Goal: Information Seeking & Learning: Learn about a topic

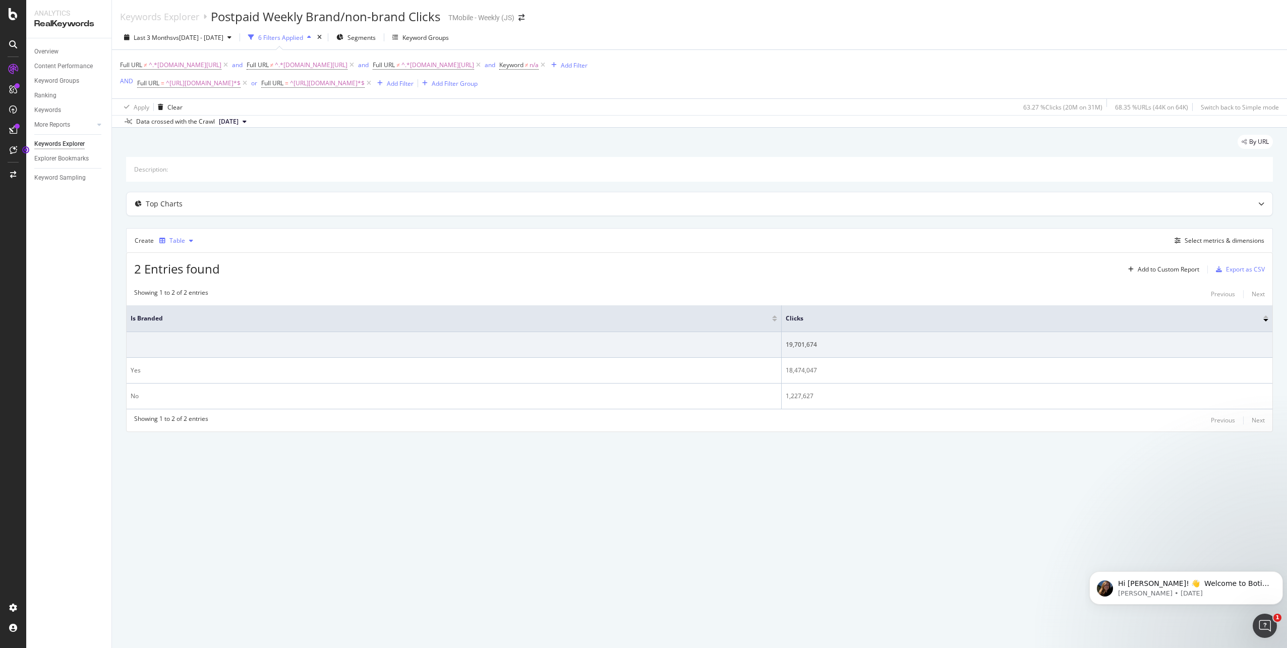
click at [179, 245] on div "Table" at bounding box center [176, 240] width 42 height 15
click at [192, 293] on div "Series" at bounding box center [189, 290] width 18 height 9
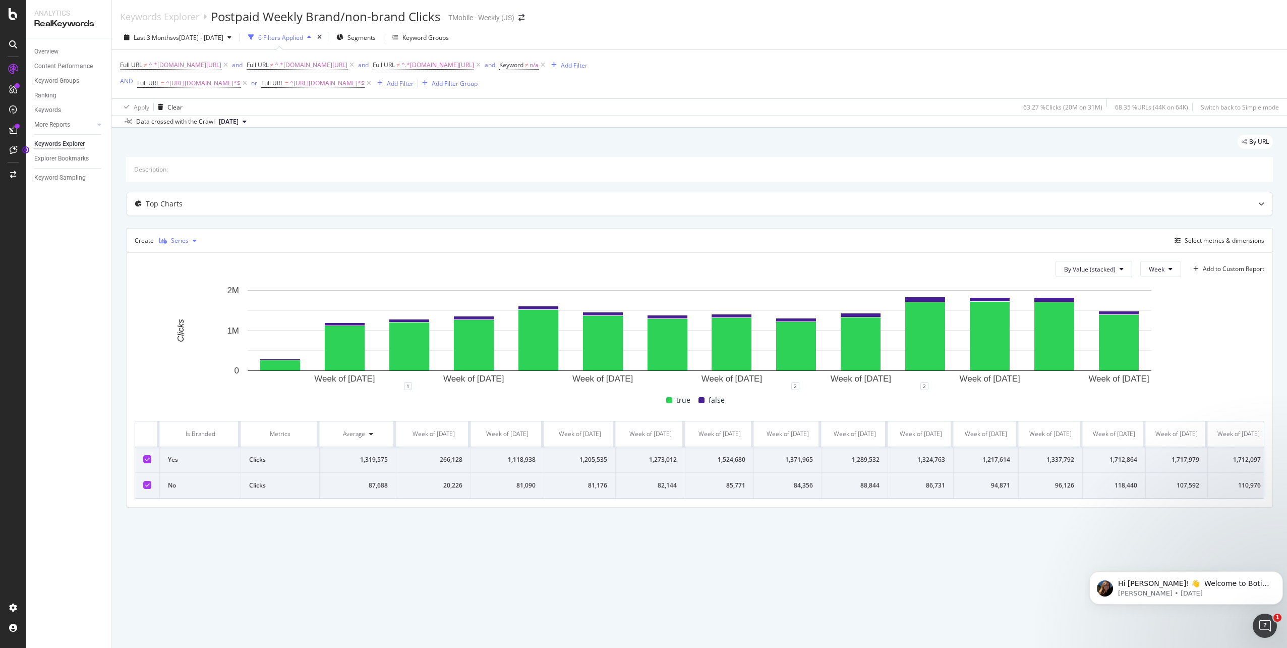
click at [167, 235] on div "Series" at bounding box center [177, 240] width 45 height 15
click at [179, 258] on div "Table" at bounding box center [182, 257] width 46 height 13
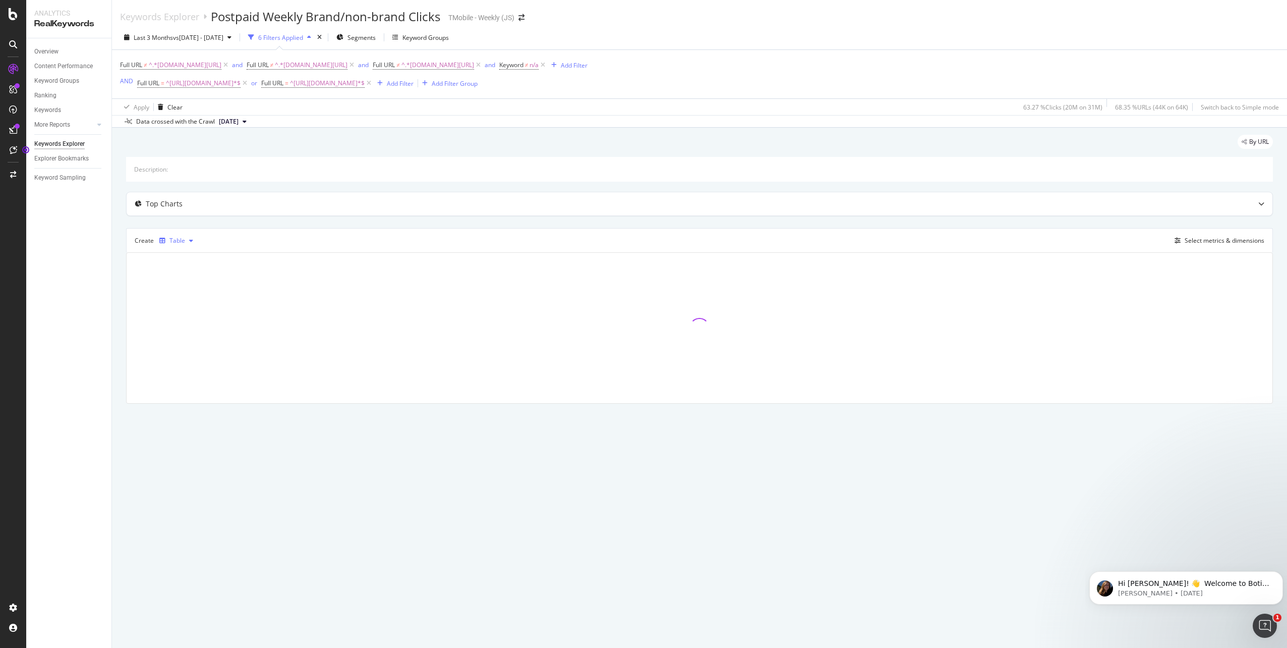
click at [179, 243] on div "Table" at bounding box center [177, 241] width 16 height 6
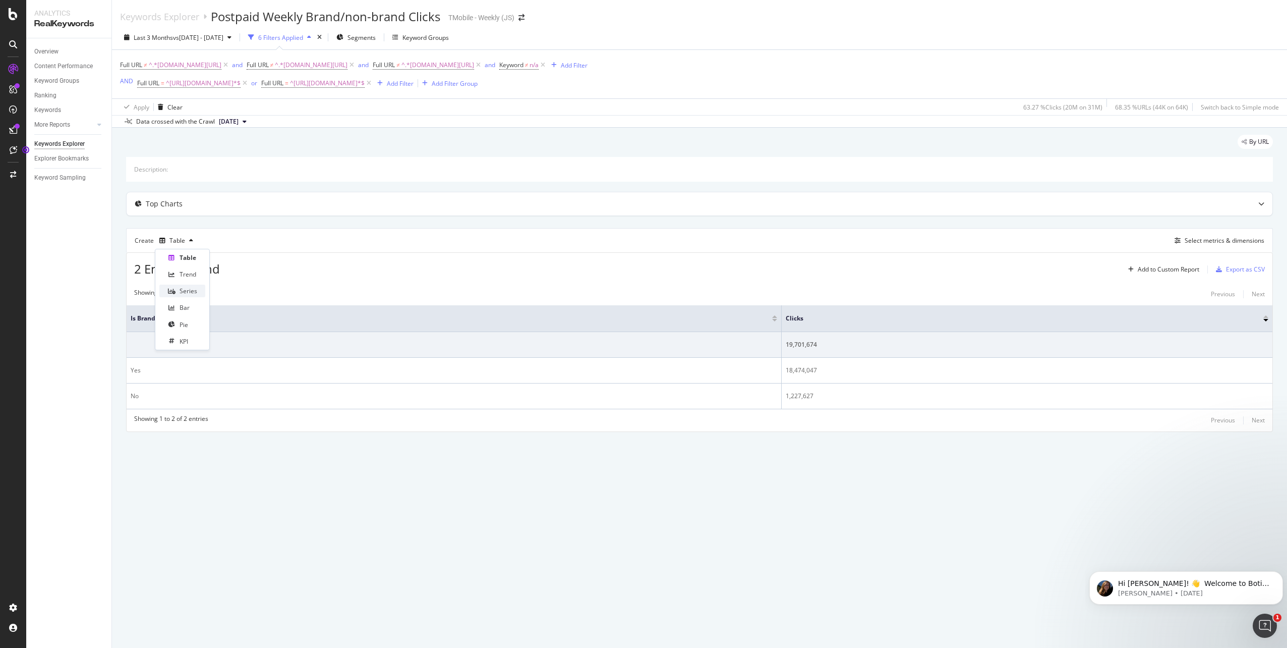
click at [188, 294] on div "Series" at bounding box center [189, 290] width 18 height 9
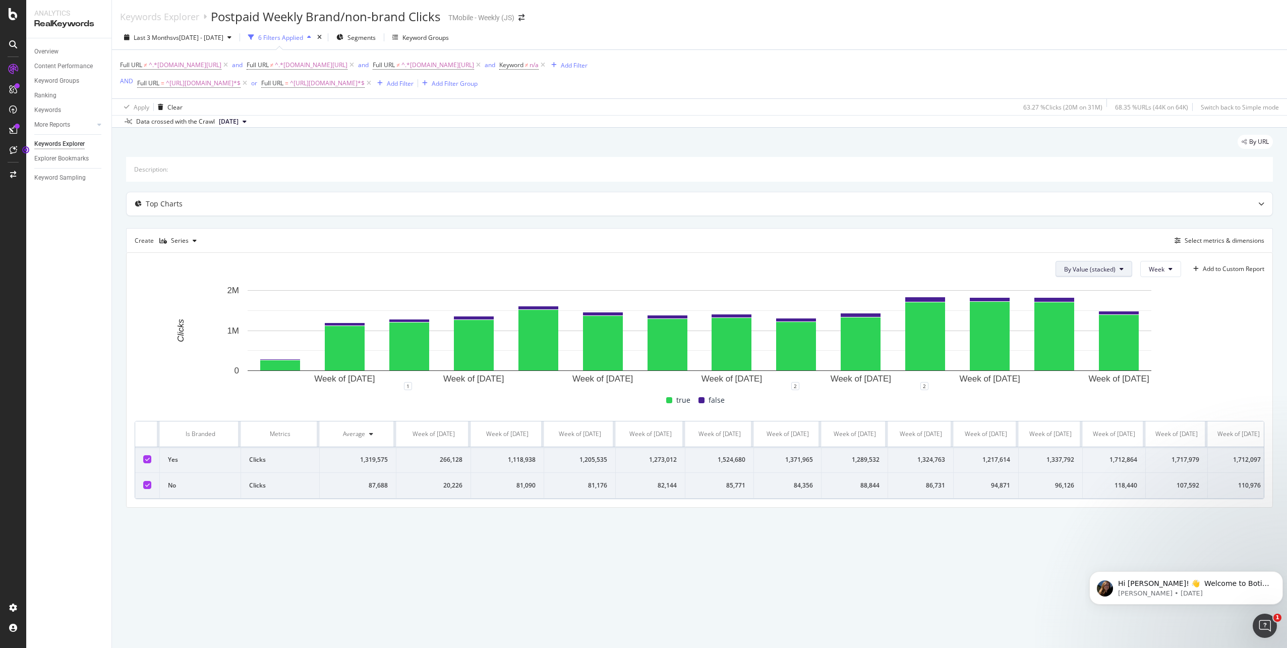
click at [1109, 270] on span "By Value (stacked)" at bounding box center [1089, 269] width 51 height 9
click at [1087, 288] on span "By Value" at bounding box center [1099, 288] width 68 height 9
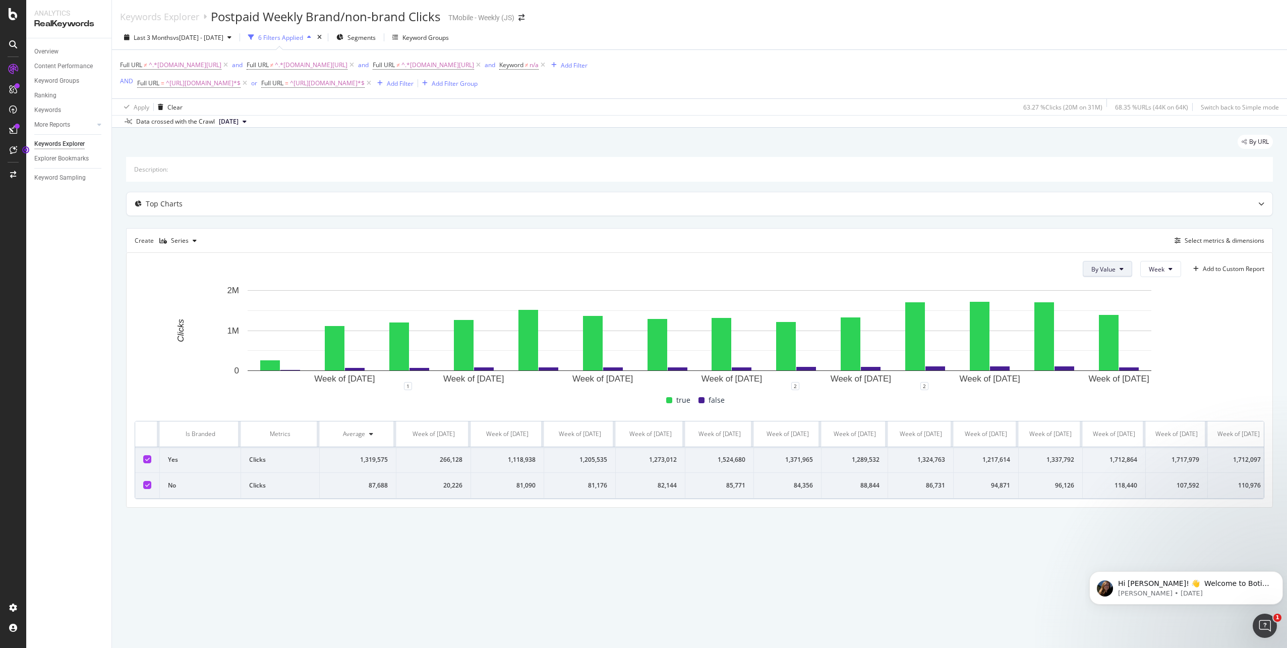
click at [1117, 274] on button "By Value" at bounding box center [1107, 269] width 49 height 16
click at [1100, 309] on span "By Value (stacked)" at bounding box center [1125, 307] width 68 height 9
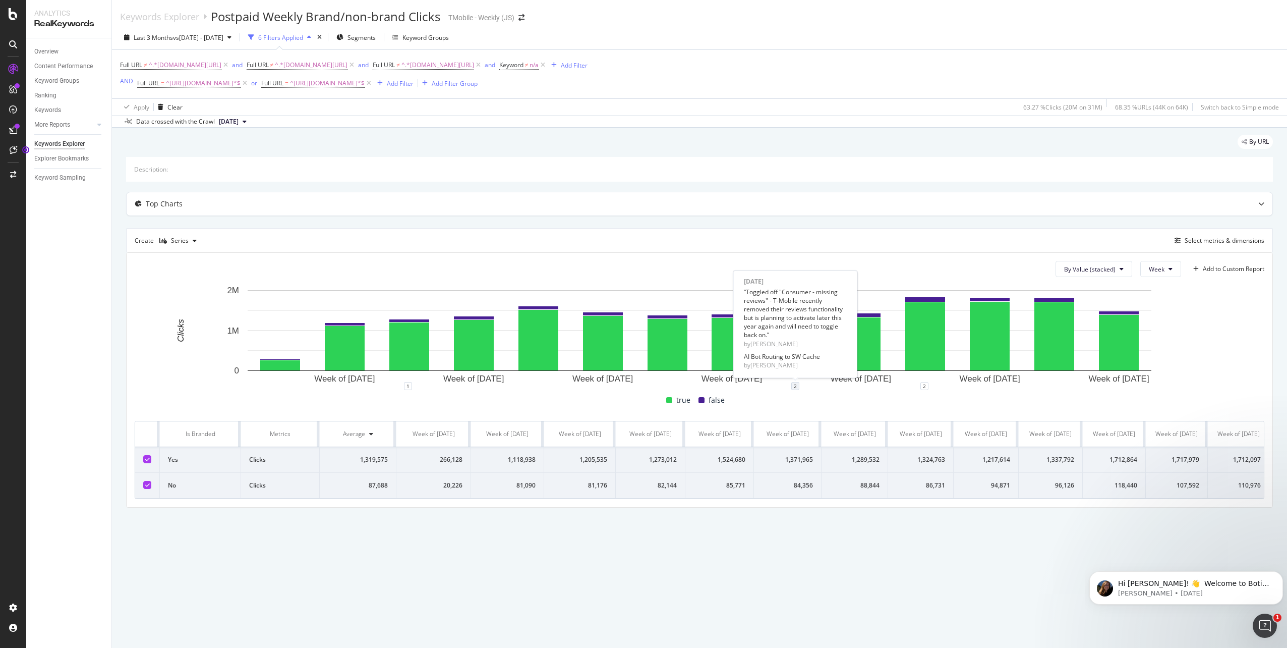
click at [798, 387] on div "2" at bounding box center [795, 386] width 8 height 8
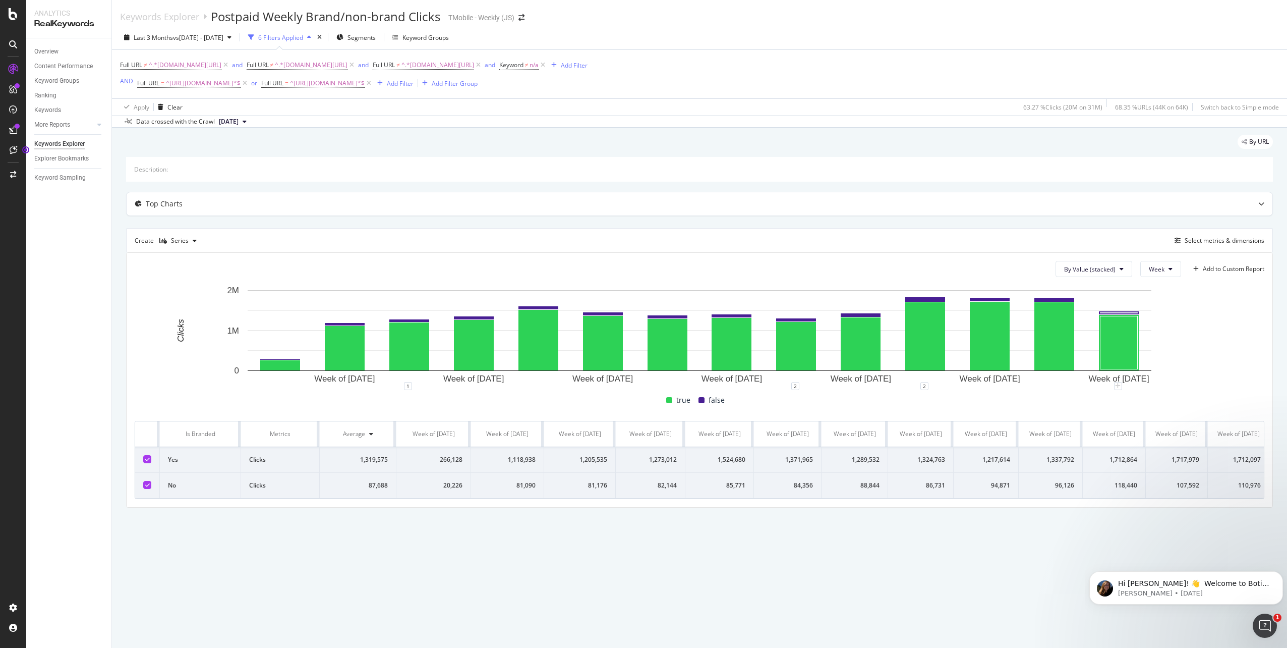
click at [1216, 340] on rect "A chart." at bounding box center [700, 335] width 1130 height 101
click at [1174, 269] on button "Week" at bounding box center [1160, 269] width 41 height 16
click at [1222, 315] on rect "A chart." at bounding box center [700, 335] width 1130 height 101
click at [148, 446] on th at bounding box center [147, 434] width 25 height 26
drag, startPoint x: 148, startPoint y: 435, endPoint x: 142, endPoint y: 436, distance: 6.1
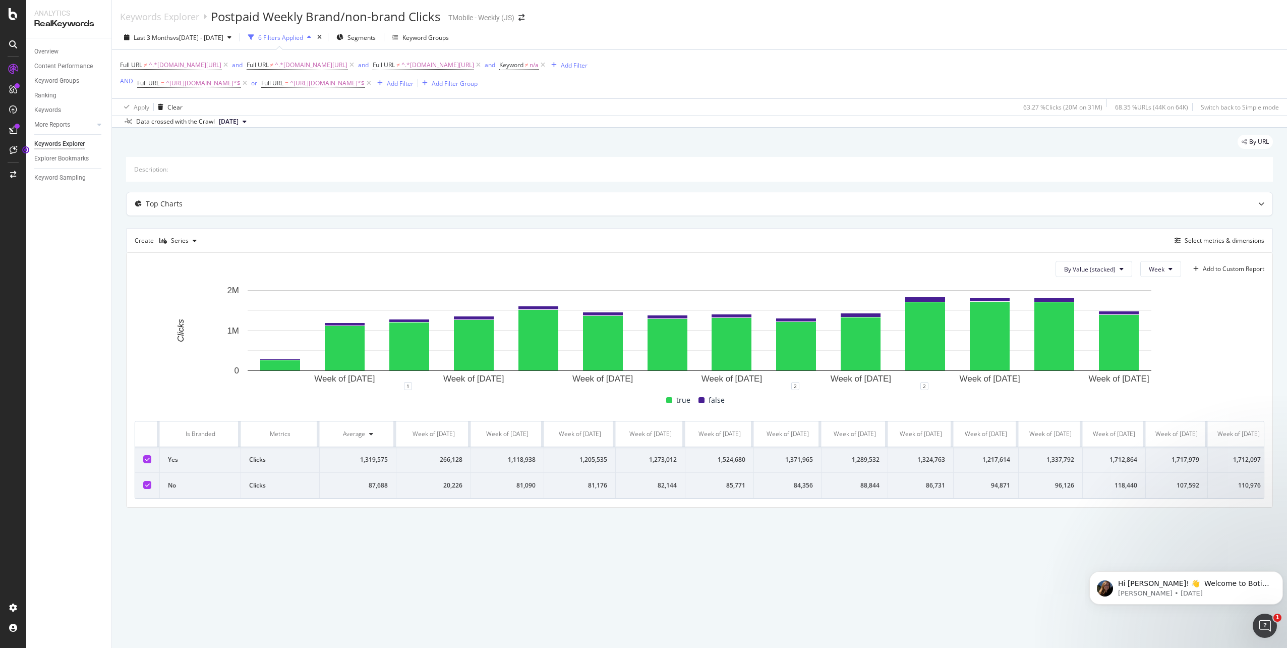
click at [142, 436] on th at bounding box center [147, 434] width 25 height 26
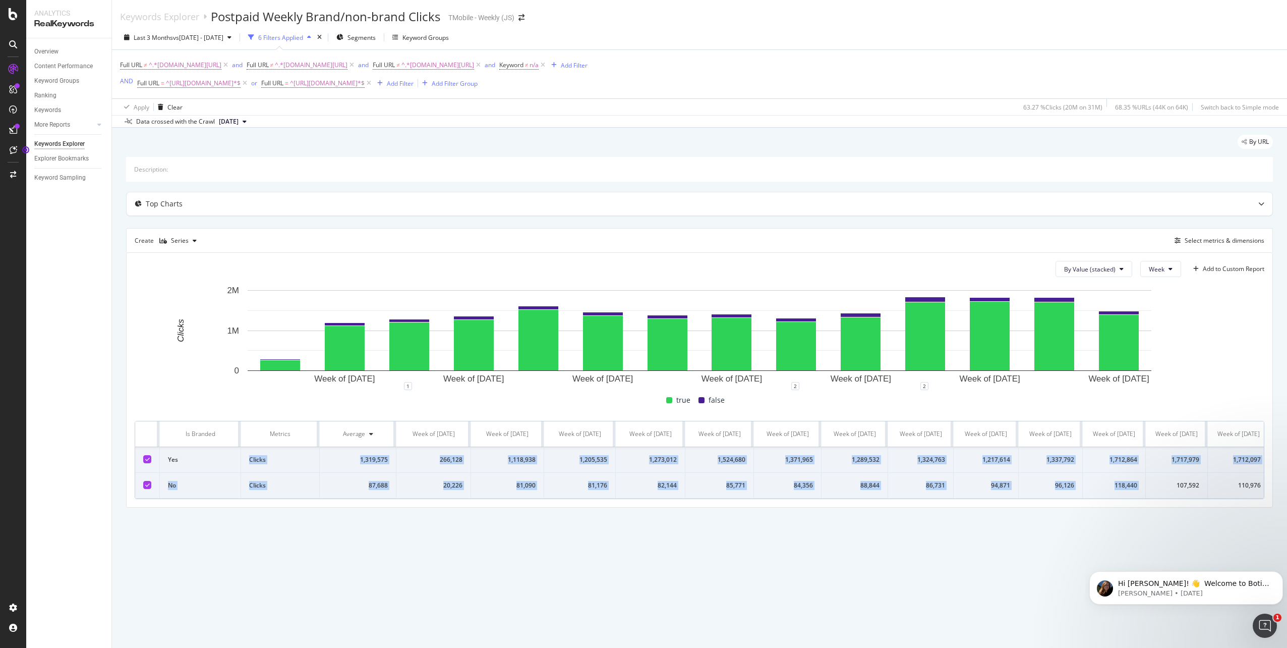
drag, startPoint x: 262, startPoint y: 469, endPoint x: 1158, endPoint y: 499, distance: 896.7
click at [1158, 498] on tbody "Yes Clicks 1,319,575 266,128 1,118,938 1,205,535 1,273,012 1,524,680 1,371,965 …" at bounding box center [732, 472] width 1195 height 51
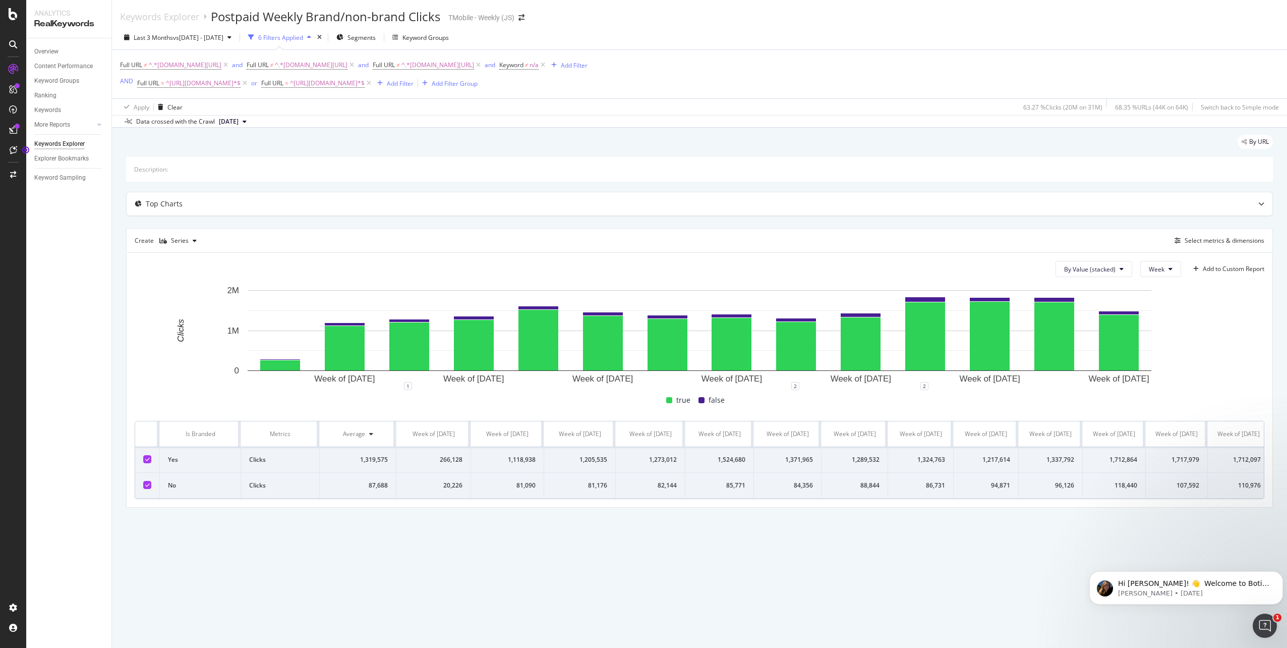
drag, startPoint x: 242, startPoint y: 529, endPoint x: 234, endPoint y: 523, distance: 9.7
click at [241, 530] on div "By URL Description: Top Charts Create Series Select metrics & dimensions By Val…" at bounding box center [699, 335] width 1175 height 415
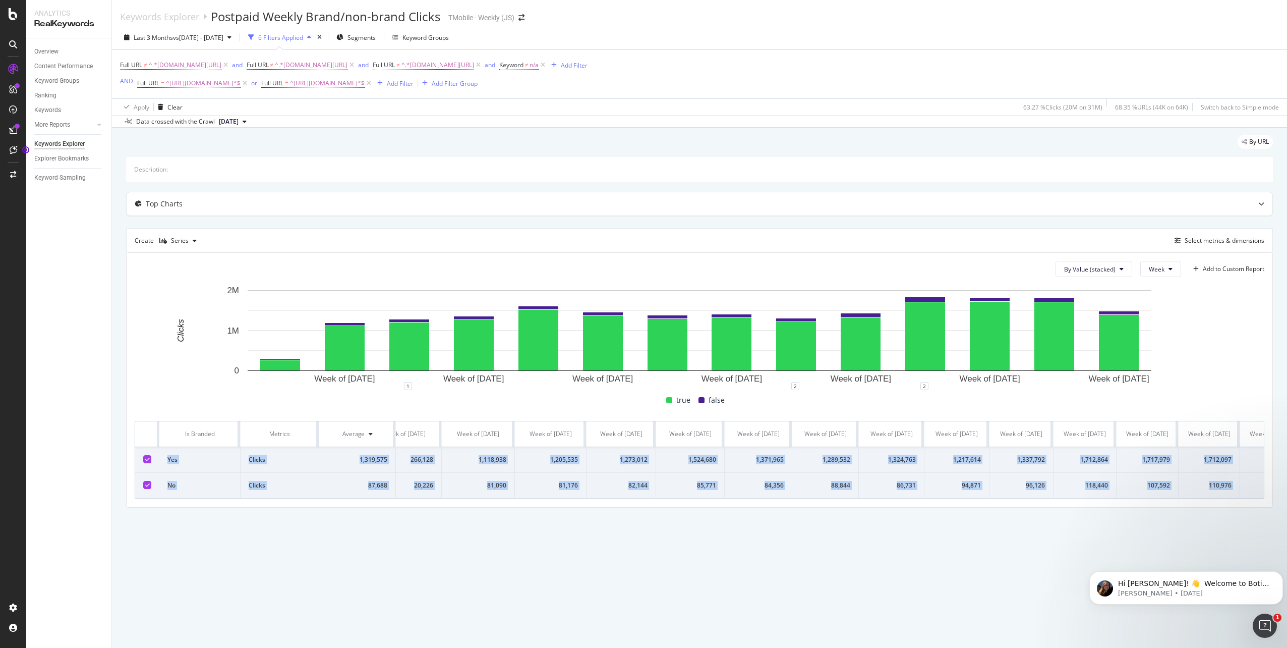
drag, startPoint x: 168, startPoint y: 467, endPoint x: 1257, endPoint y: 503, distance: 1089.4
click at [1257, 498] on tbody "Yes Clicks 1,319,575 266,128 1,118,938 1,205,535 1,273,012 1,524,680 1,371,965 …" at bounding box center [703, 472] width 1195 height 51
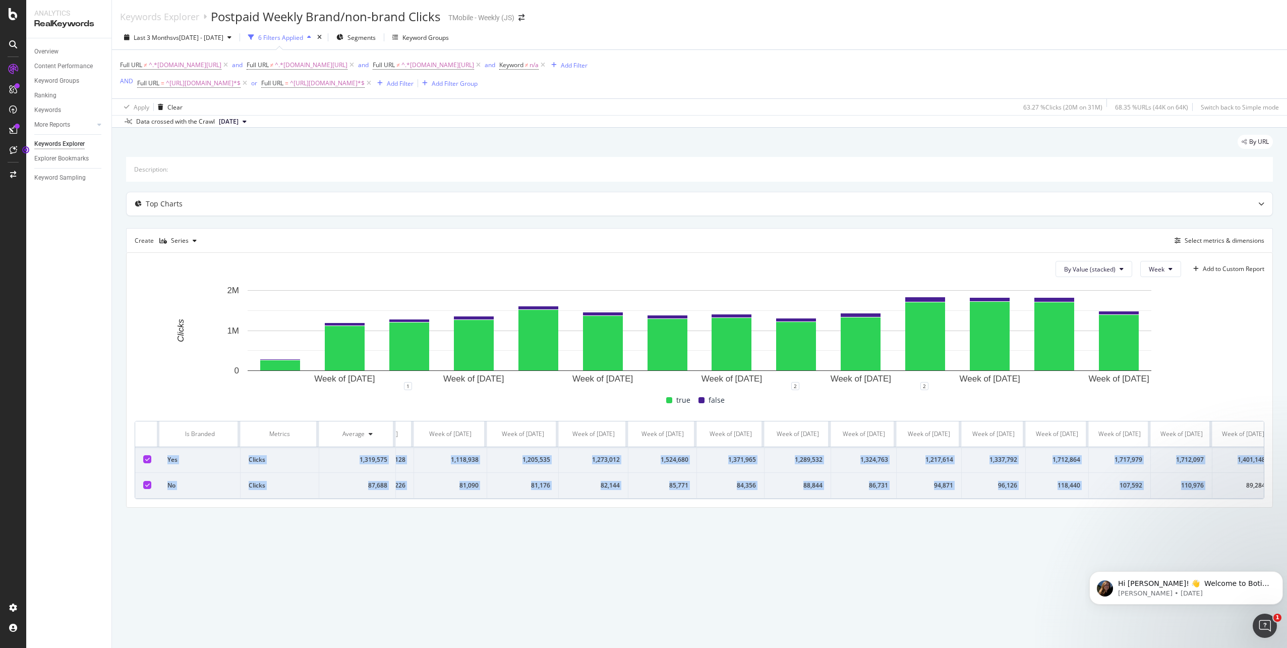
scroll to position [0, 67]
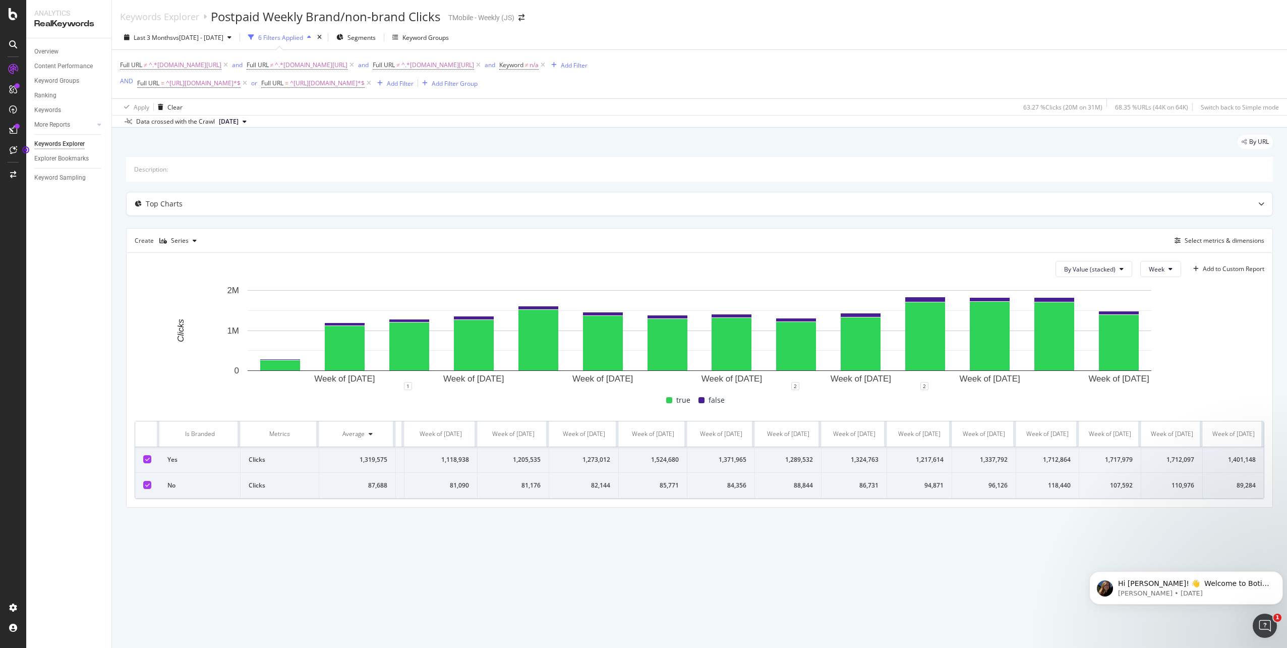
click at [1249, 489] on div "89,284" at bounding box center [1233, 485] width 45 height 9
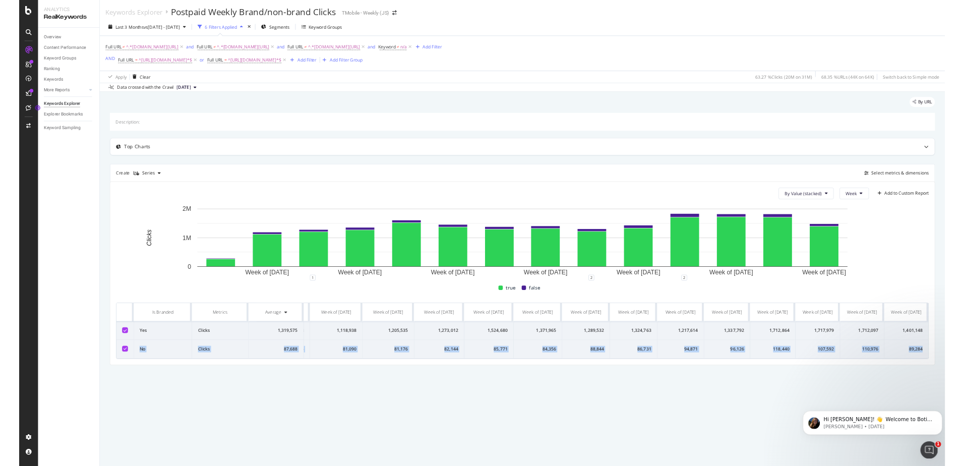
scroll to position [0, 0]
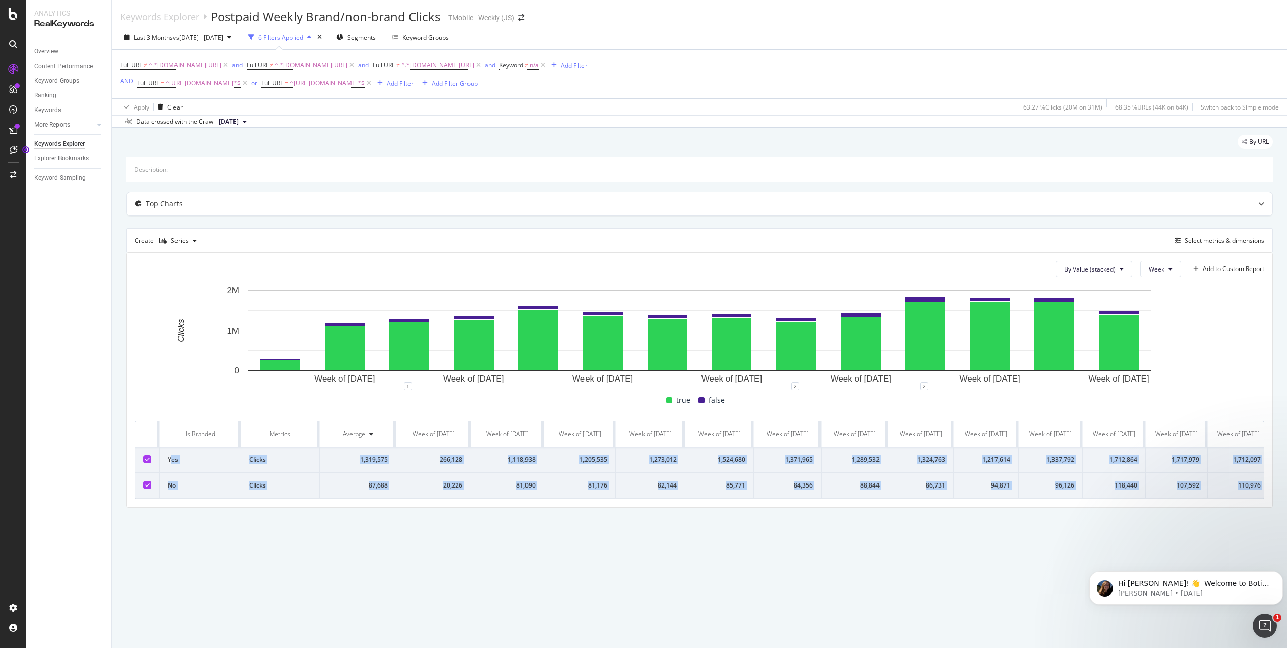
drag, startPoint x: 1258, startPoint y: 492, endPoint x: 170, endPoint y: 466, distance: 1087.6
click at [170, 466] on tbody "Yes Clicks 1,319,575 266,128 1,118,938 1,205,535 1,273,012 1,524,680 1,371,965 …" at bounding box center [732, 472] width 1195 height 51
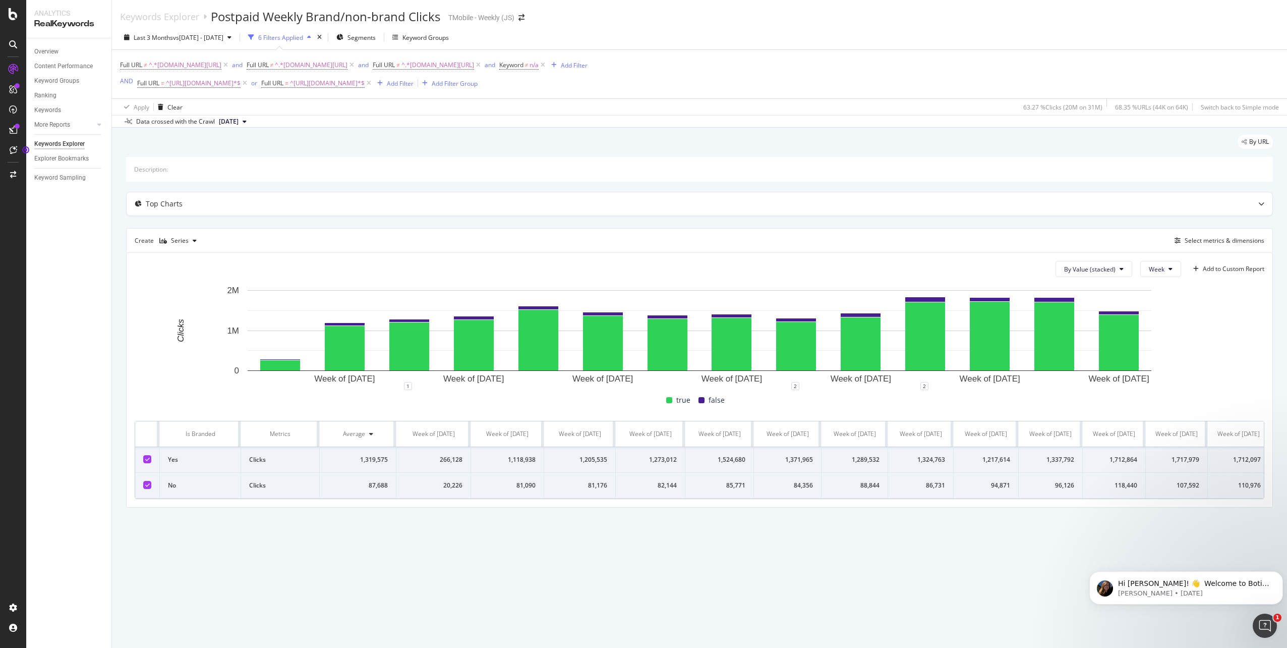
click at [464, 589] on div "Keywords Explorer Postpaid Weekly Brand/non-brand Clicks TMobile - Weekly (JS) …" at bounding box center [699, 324] width 1175 height 648
click at [61, 338] on div "Overview Content Performance Keyword Groups Ranking Keywords More Reports Count…" at bounding box center [68, 342] width 85 height 609
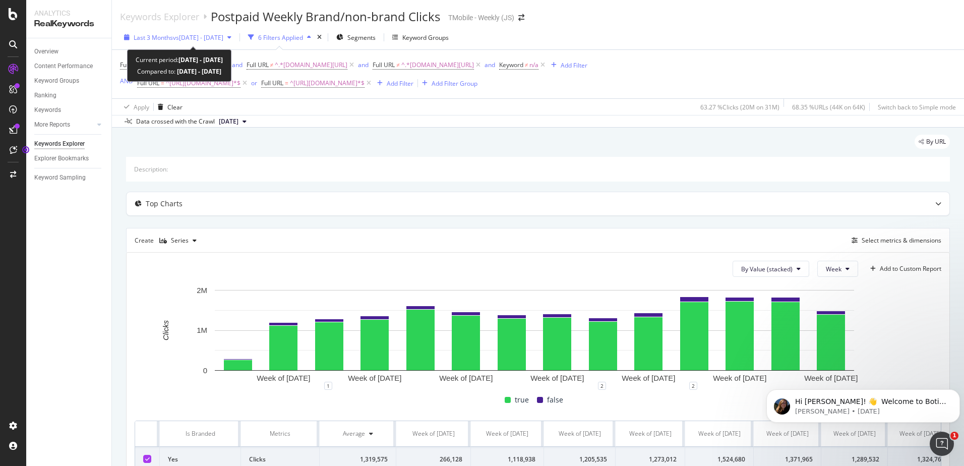
click at [231, 40] on icon "button" at bounding box center [229, 37] width 4 height 6
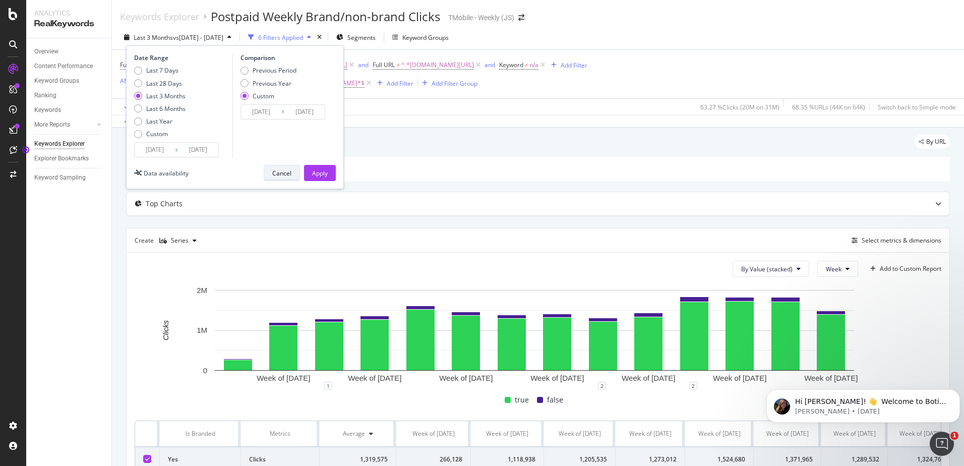
click at [279, 173] on div "Cancel" at bounding box center [281, 173] width 19 height 9
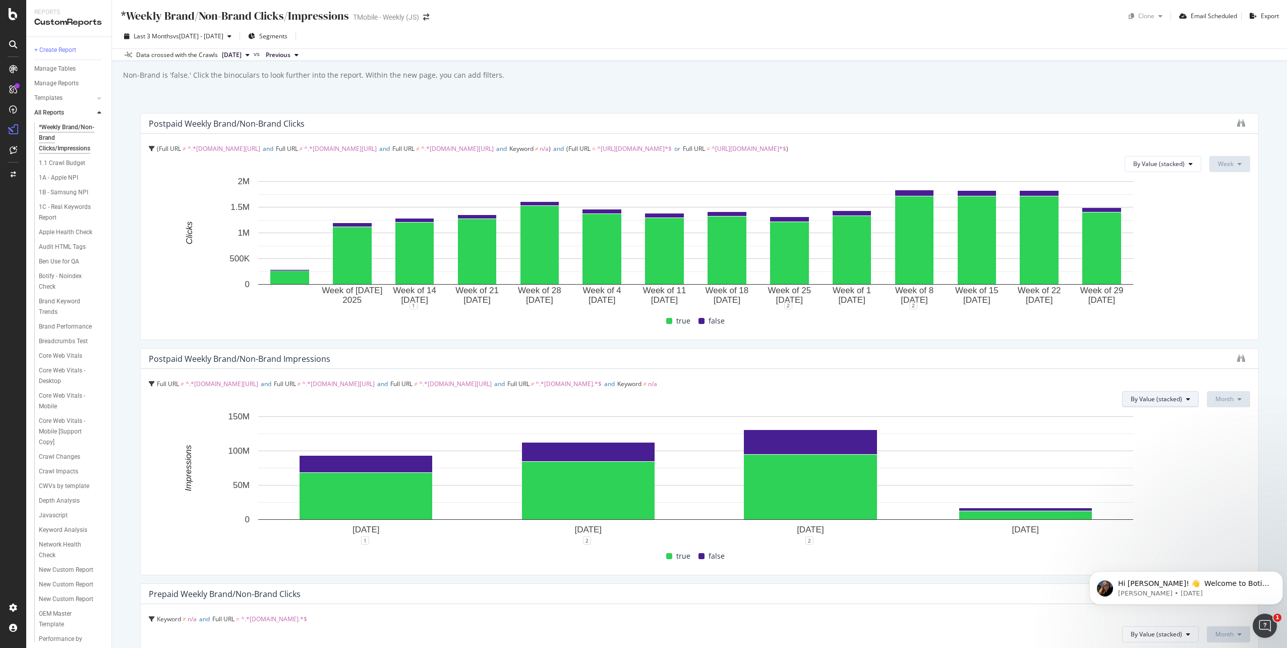
click at [1174, 396] on span "By Value (stacked)" at bounding box center [1156, 398] width 51 height 9
click at [1259, 443] on div "*Weekly Brand/Non-Brand Clicks/Impressions *Weekly Brand/Non-Brand Clicks/Impre…" at bounding box center [699, 324] width 1175 height 648
click at [177, 78] on div "Non-Brand is 'false.' Click the binoculars to look further into the report. Wit…" at bounding box center [313, 75] width 382 height 10
drag, startPoint x: 177, startPoint y: 78, endPoint x: 471, endPoint y: 80, distance: 293.5
click at [471, 80] on div "Non-Brand is 'false.' Click the binoculars to look further into the report. Wit…" at bounding box center [313, 75] width 382 height 10
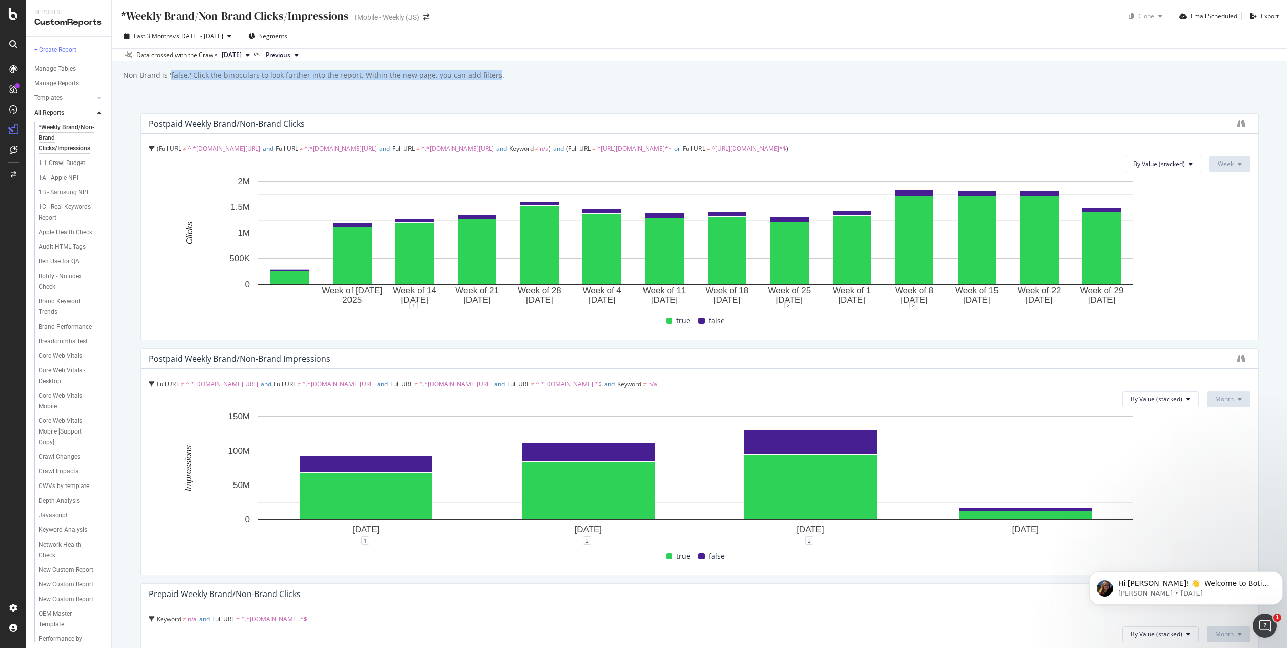
drag, startPoint x: 471, startPoint y: 80, endPoint x: 478, endPoint y: 76, distance: 8.3
click at [478, 76] on div "Non-Brand is 'false.' Click the binoculars to look further into the report. Wit…" at bounding box center [313, 75] width 382 height 10
drag, startPoint x: 478, startPoint y: 76, endPoint x: 470, endPoint y: 77, distance: 8.6
click at [470, 77] on div "Non-Brand is 'false.' Click the binoculars to look further into the report. Wit…" at bounding box center [313, 75] width 382 height 10
drag, startPoint x: 470, startPoint y: 77, endPoint x: 480, endPoint y: 82, distance: 11.5
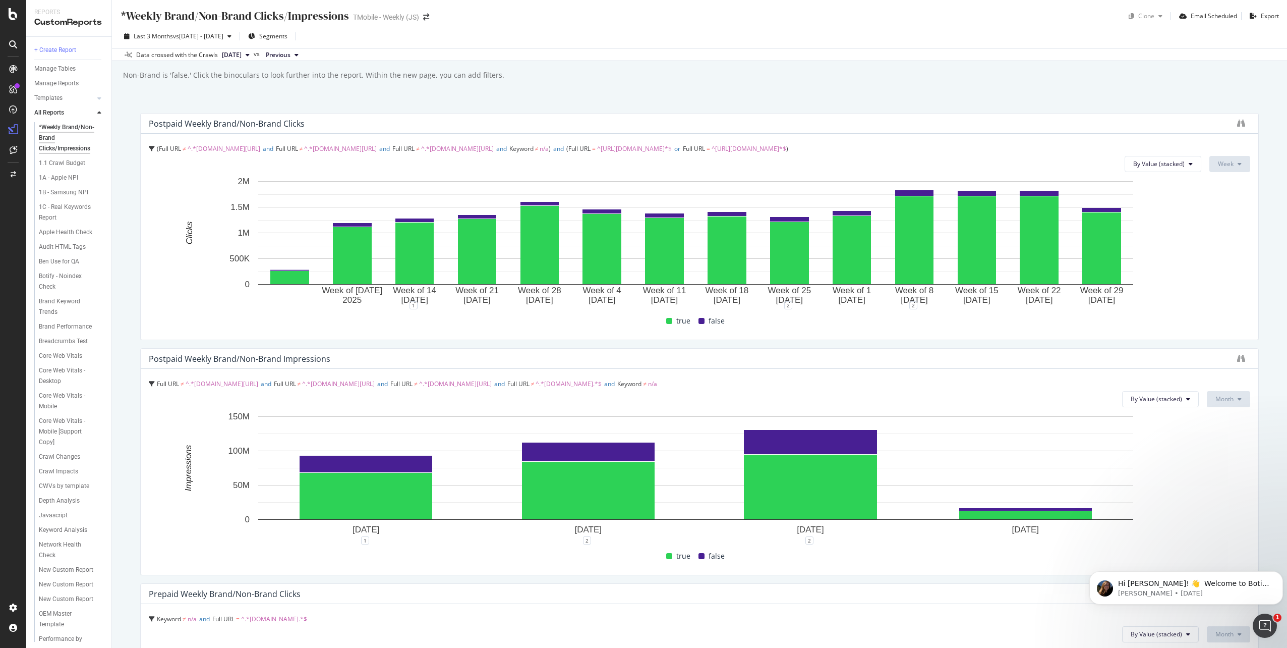
click at [480, 82] on div "Non-Brand is 'false.' Click the binoculars to look further into the report. Wit…" at bounding box center [704, 75] width 1165 height 15
click at [180, 21] on div "*Weekly Brand/Non-Brand Clicks/Impressions" at bounding box center [234, 16] width 229 height 16
click at [257, 12] on div "*Weekly Brand/Non-Brand Clicks/Impressions" at bounding box center [234, 16] width 229 height 16
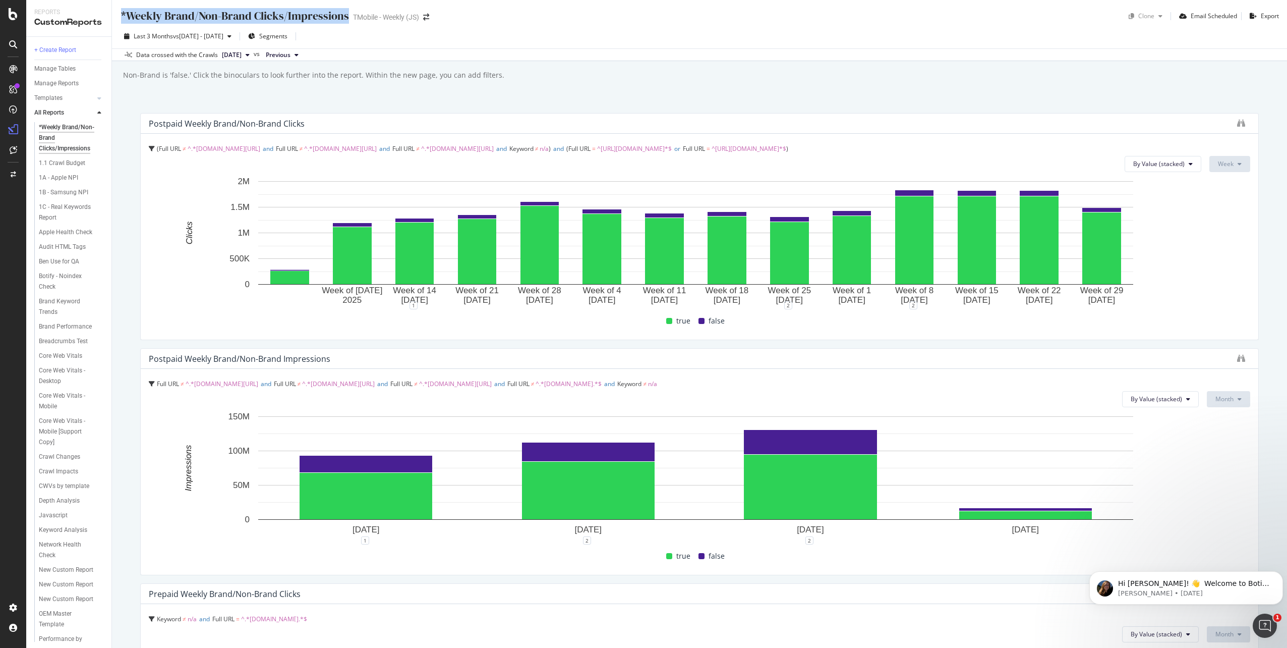
click at [257, 12] on div "*Weekly Brand/Non-Brand Clicks/Impressions" at bounding box center [234, 16] width 229 height 16
click at [254, 14] on div "*Weekly Brand/Non-Brand Clicks/Impressions" at bounding box center [234, 16] width 229 height 16
click at [159, 98] on div "*Weekly Brand/Non-Brand Clicks/Impressions *Weekly Brand/Non-Brand Clicks/Impre…" at bounding box center [699, 324] width 1175 height 648
click at [156, 77] on div "Non-Brand is 'false.' Click the binoculars to look further into the report. Wit…" at bounding box center [313, 75] width 382 height 10
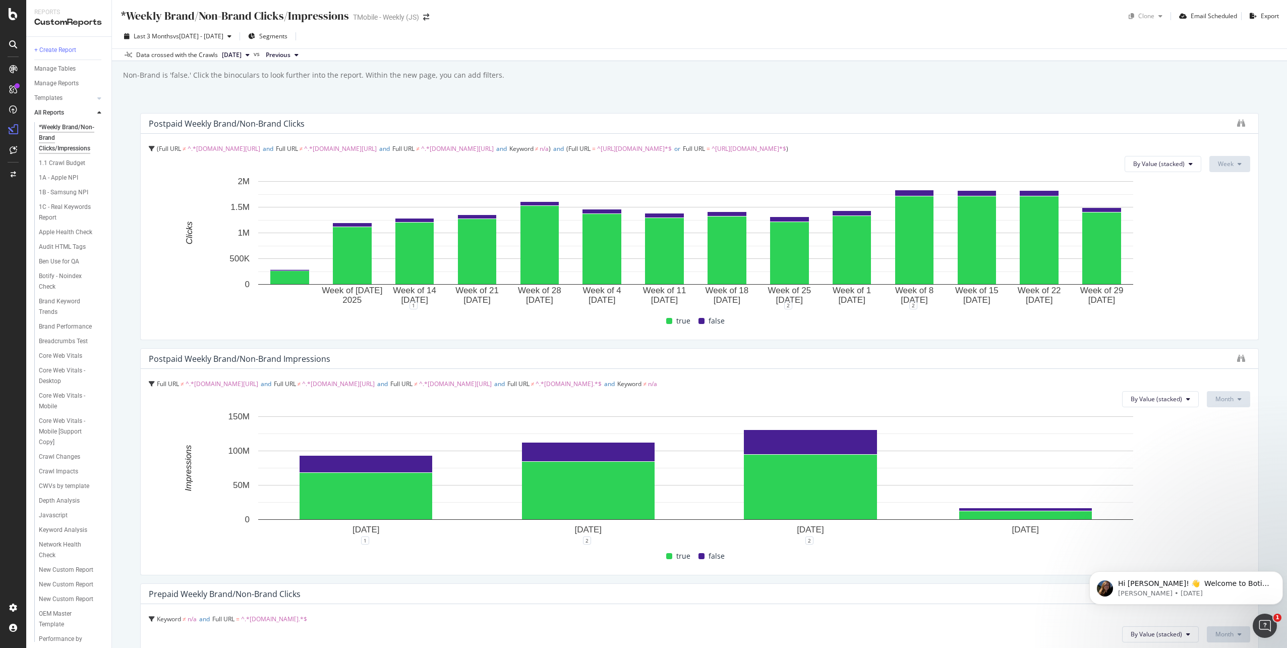
click at [172, 73] on div "Non-Brand is 'false.' Click the binoculars to look further into the report. Wit…" at bounding box center [313, 75] width 382 height 10
drag, startPoint x: 172, startPoint y: 73, endPoint x: 135, endPoint y: 99, distance: 45.7
click at [135, 99] on div "*Weekly Brand/Non-Brand Clicks/Impressions *Weekly Brand/Non-Brand Clicks/Impre…" at bounding box center [699, 324] width 1175 height 648
click at [179, 74] on div "Non-Brand is 'false.' Click the binoculars to look further into the report. Wit…" at bounding box center [313, 75] width 382 height 10
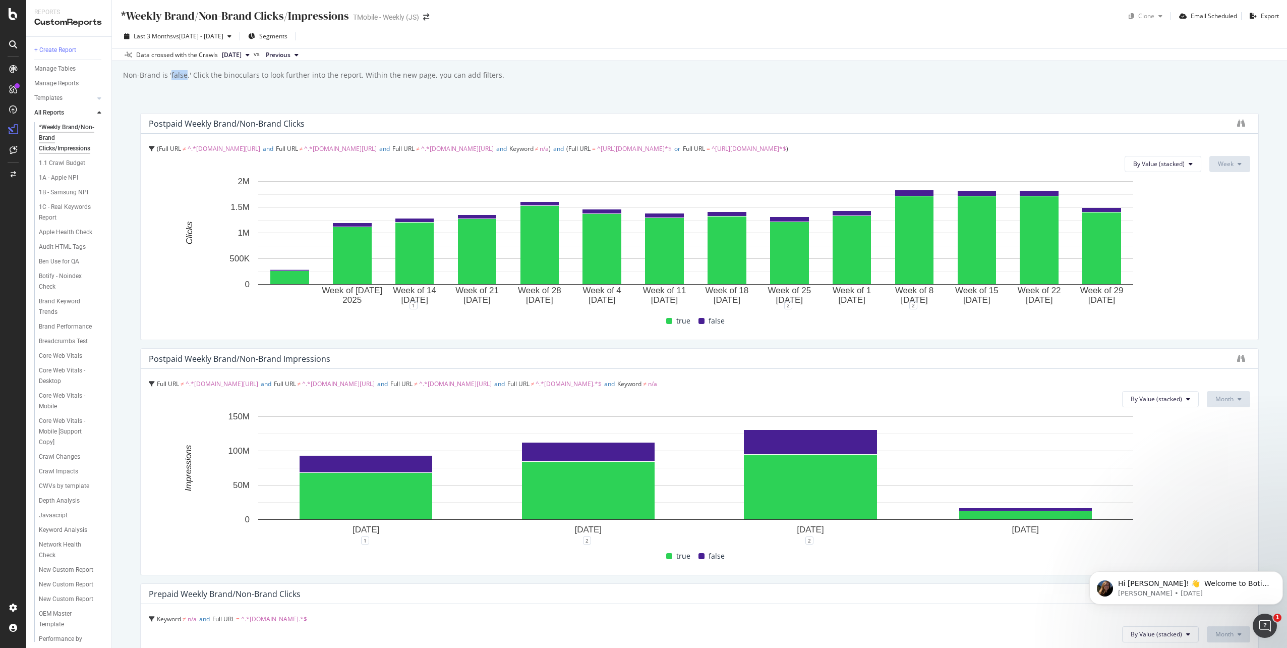
click at [179, 74] on div "Non-Brand is 'false.' Click the binoculars to look further into the report. Wit…" at bounding box center [313, 75] width 382 height 10
drag, startPoint x: 179, startPoint y: 74, endPoint x: 168, endPoint y: 94, distance: 22.3
click at [168, 94] on div "*Weekly Brand/Non-Brand Clicks/Impressions *Weekly Brand/Non-Brand Clicks/Impre…" at bounding box center [699, 324] width 1175 height 648
click at [1237, 357] on icon "binoculars" at bounding box center [1241, 358] width 8 height 8
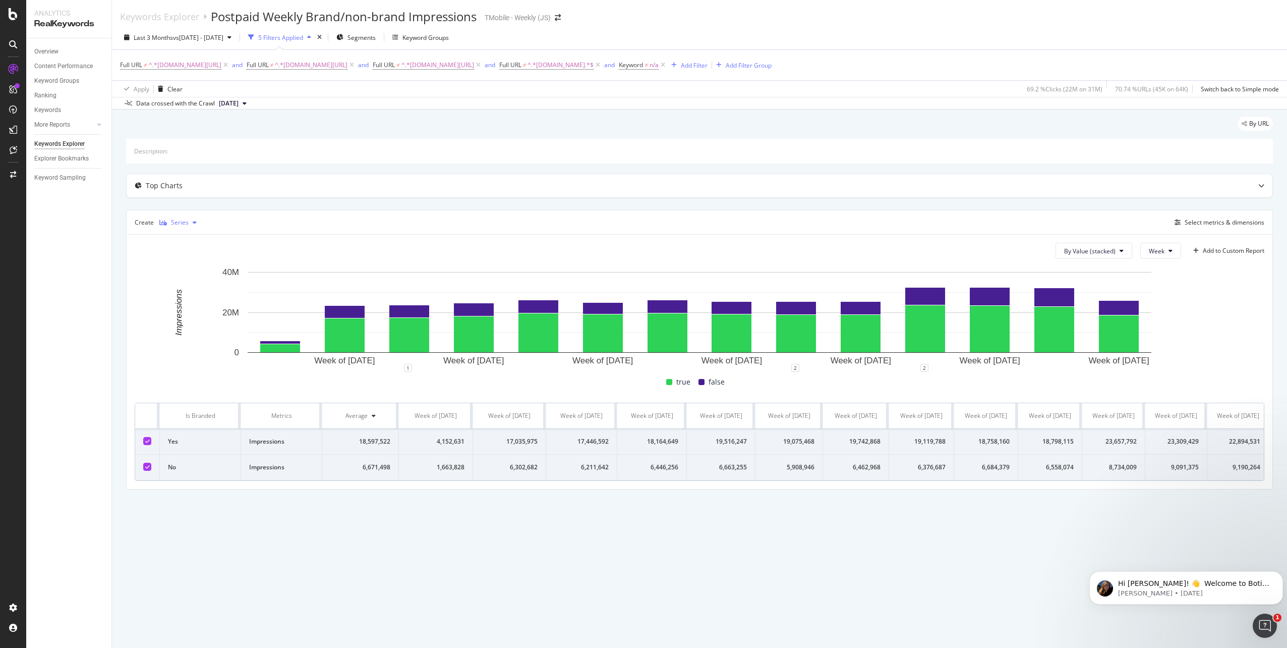
drag, startPoint x: 163, startPoint y: 222, endPoint x: 163, endPoint y: 229, distance: 6.6
click at [163, 222] on icon "button" at bounding box center [163, 222] width 8 height 6
click at [171, 239] on icon at bounding box center [171, 240] width 6 height 6
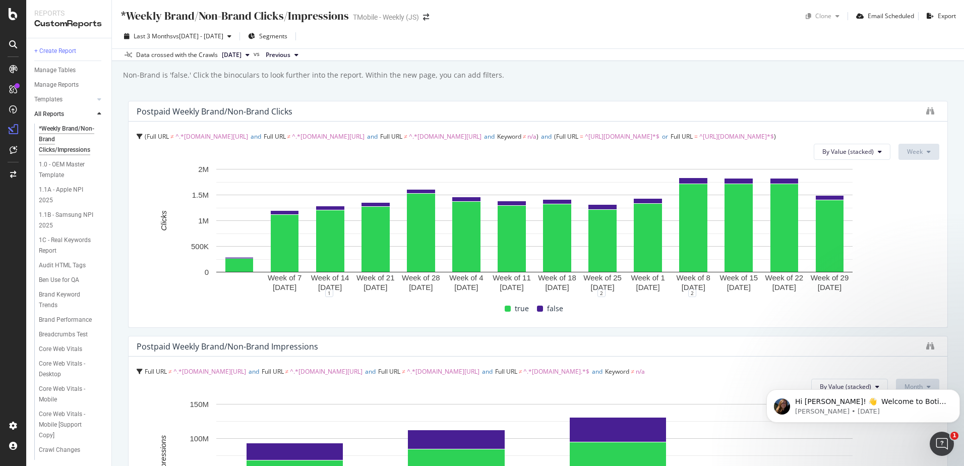
click at [743, 32] on div "Last 3 Months vs 2025 Jun. 30th - Sep. 28th Segments" at bounding box center [538, 38] width 852 height 20
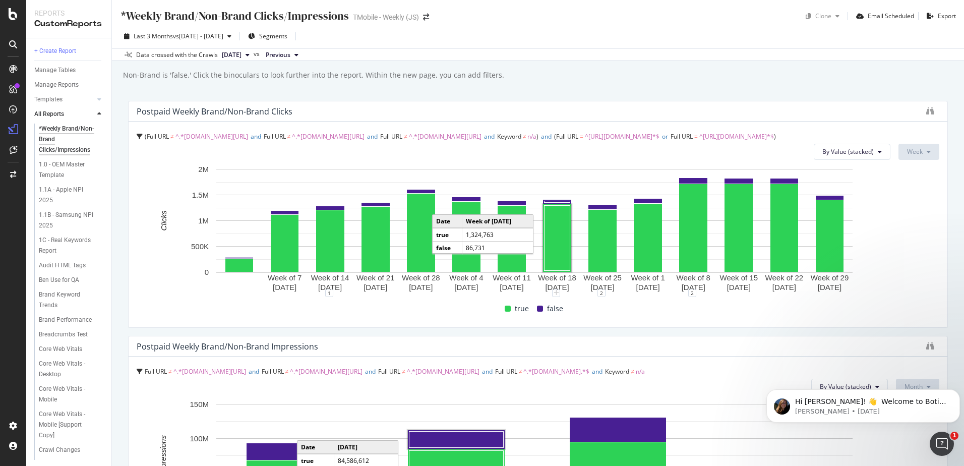
click at [927, 114] on div at bounding box center [932, 111] width 13 height 10
click at [474, 75] on div "Non-Brand is 'false.' Click the binoculars to look further into the report. Wit…" at bounding box center [313, 75] width 382 height 10
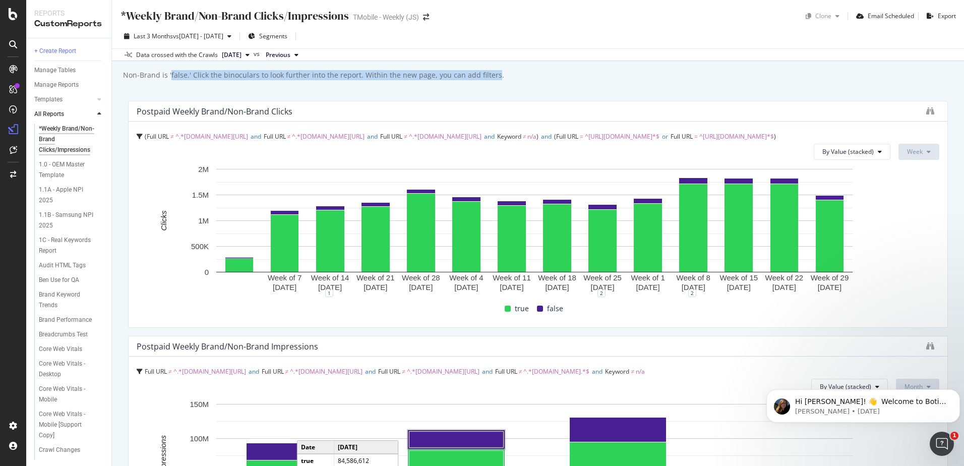
drag, startPoint x: 474, startPoint y: 75, endPoint x: 170, endPoint y: 74, distance: 304.1
click at [170, 74] on div "Non-Brand is 'false.' Click the binoculars to look further into the report. Wit…" at bounding box center [313, 75] width 382 height 10
click at [269, 78] on div "Non-Brand is 'false.' Click the binoculars to look further into the report. Wit…" at bounding box center [313, 75] width 382 height 10
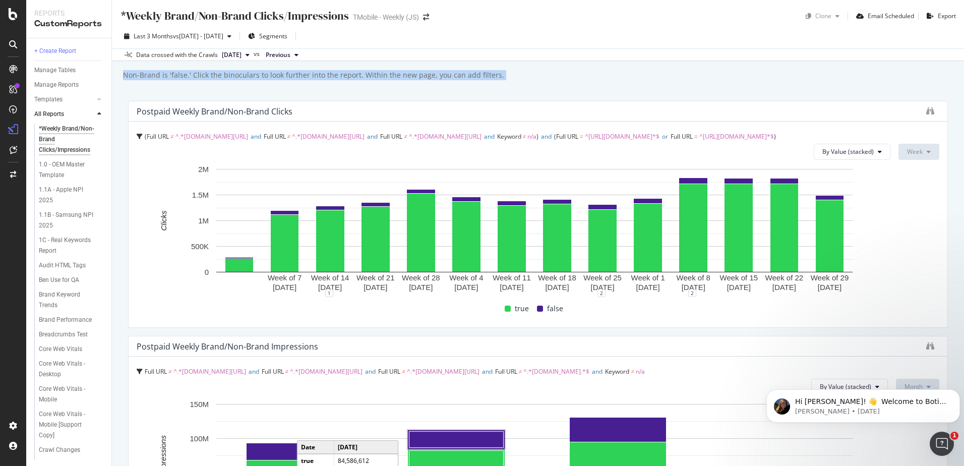
drag, startPoint x: 269, startPoint y: 78, endPoint x: 222, endPoint y: 89, distance: 48.2
click at [222, 89] on div "*Weekly Brand/Non-Brand Clicks/Impressions *Weekly Brand/Non-Brand Clicks/Impre…" at bounding box center [538, 233] width 852 height 466
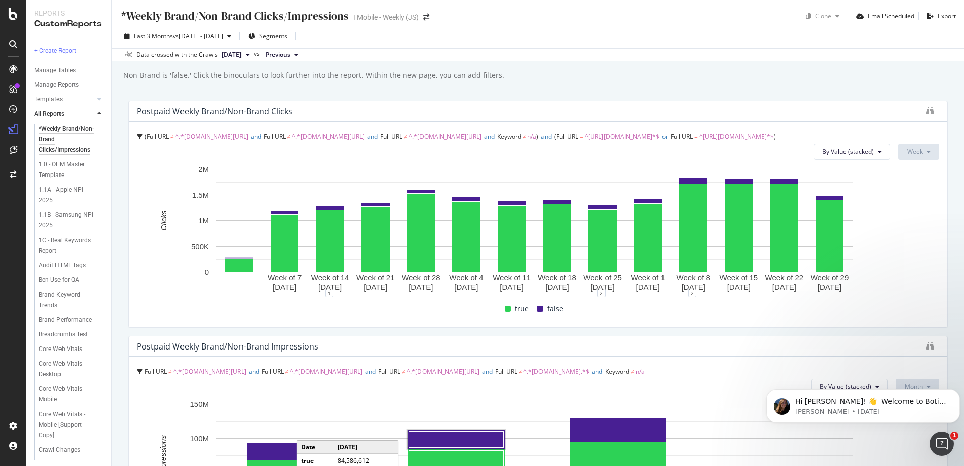
click at [237, 76] on div "Non-Brand is 'false.' Click the binoculars to look further into the report. Wit…" at bounding box center [313, 75] width 382 height 10
click at [539, 71] on div "Non-Brand is 'false.' Click the binoculars to look further into the report. Wit…" at bounding box center [543, 75] width 842 height 15
click at [485, 79] on div "Non-Brand is 'false.' Click the binoculars to look further into the report. Wit…" at bounding box center [313, 75] width 382 height 10
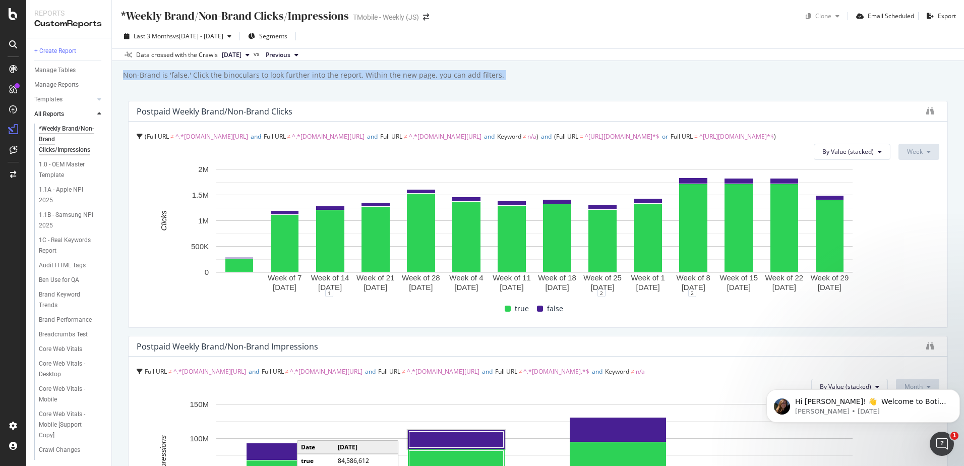
click at [485, 79] on div "Non-Brand is 'false.' Click the binoculars to look further into the report. Wit…" at bounding box center [313, 75] width 382 height 10
drag, startPoint x: 485, startPoint y: 79, endPoint x: 495, endPoint y: 78, distance: 9.6
click at [495, 78] on div "Non-Brand is 'false.' Click the binoculars to look further into the report. Wit…" at bounding box center [543, 75] width 842 height 15
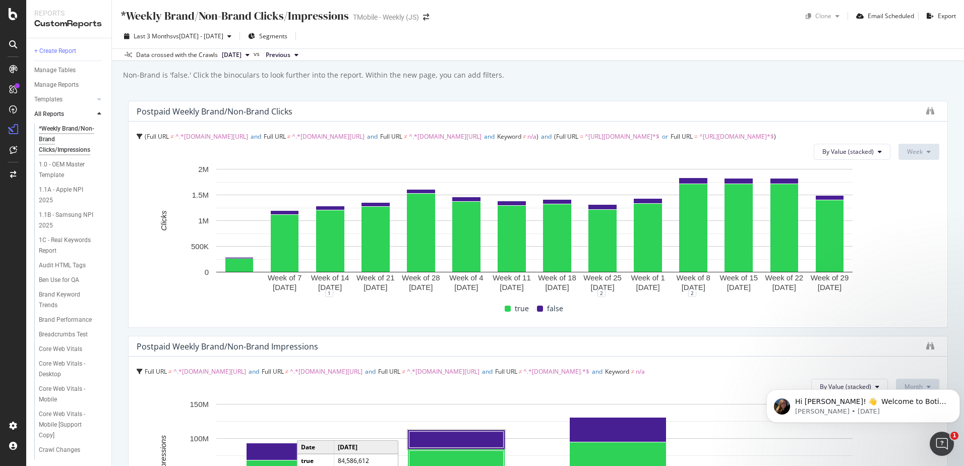
click at [99, 113] on icon at bounding box center [99, 114] width 4 height 6
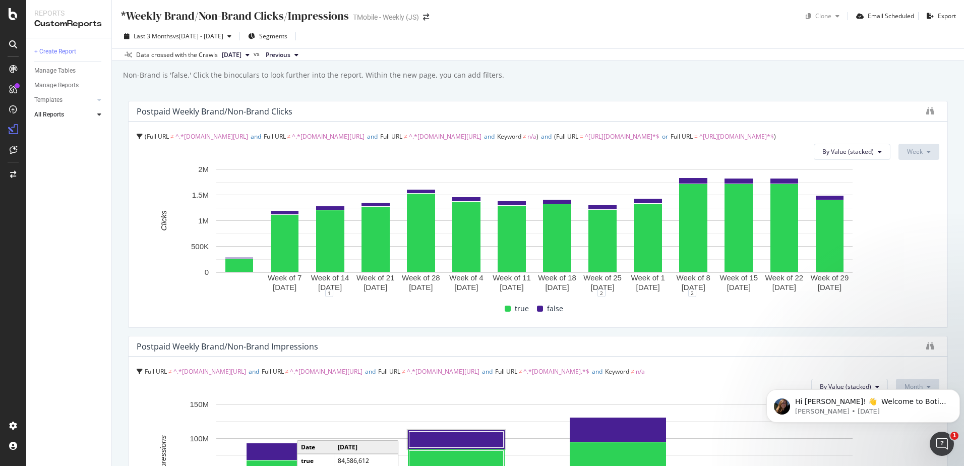
click at [99, 113] on icon at bounding box center [99, 114] width 4 height 6
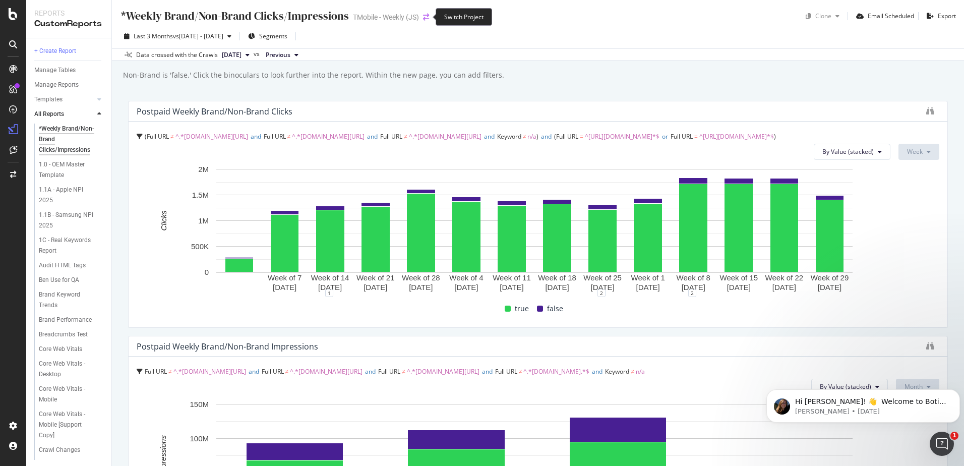
click at [425, 17] on icon "arrow-right-arrow-left" at bounding box center [426, 17] width 6 height 7
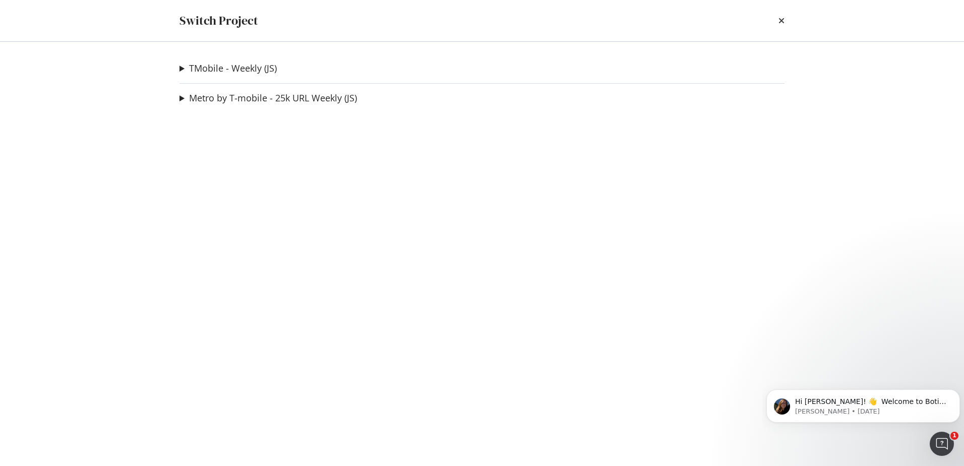
click at [182, 99] on summary "Metro by T-mobile - 25k URL Weekly (JS)" at bounding box center [269, 98] width 178 height 13
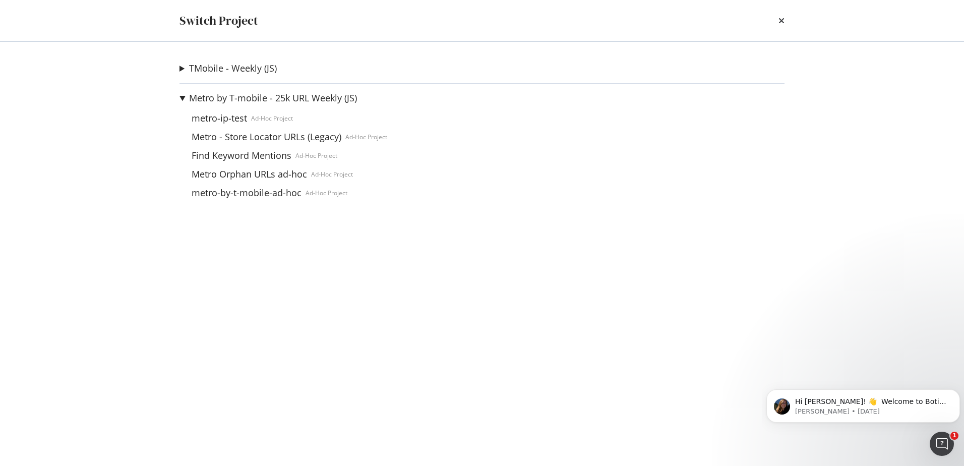
click at [180, 70] on summary "TMobile - Weekly (JS)" at bounding box center [228, 68] width 97 height 13
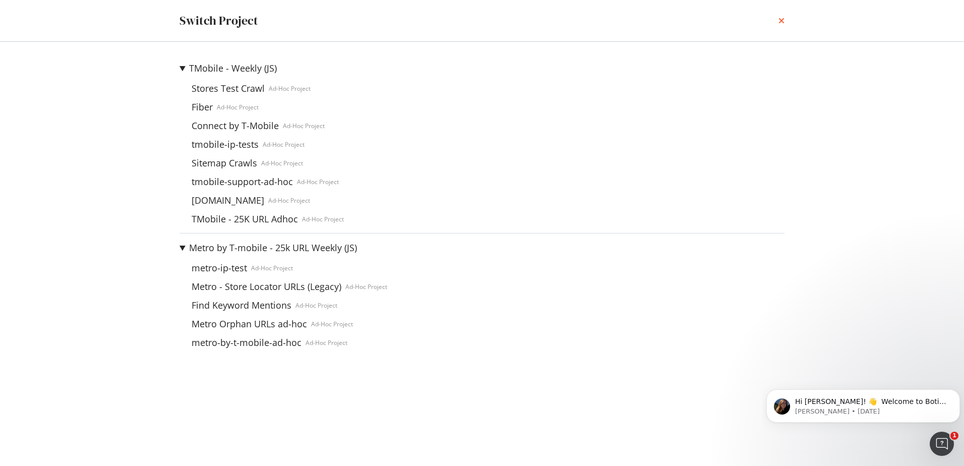
click at [781, 25] on icon "times" at bounding box center [782, 21] width 6 height 8
